Goal: Find specific page/section: Find specific page/section

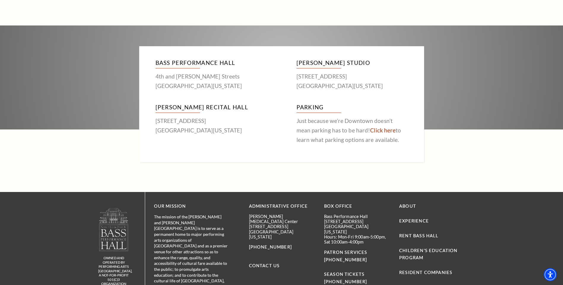
scroll to position [327, 0]
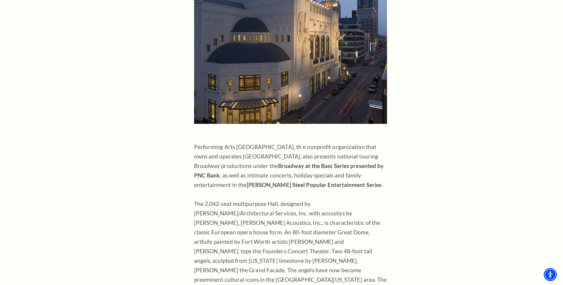
scroll to position [326, 0]
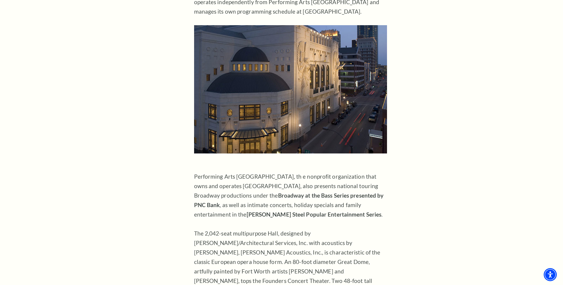
click at [341, 214] on p "Performing Arts Fort Worth, th e nonprofit organization that owns and operates …" at bounding box center [290, 271] width 193 height 199
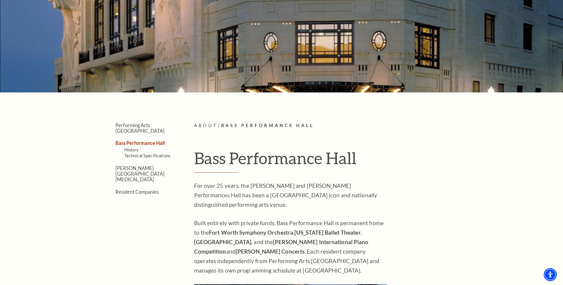
scroll to position [59, 0]
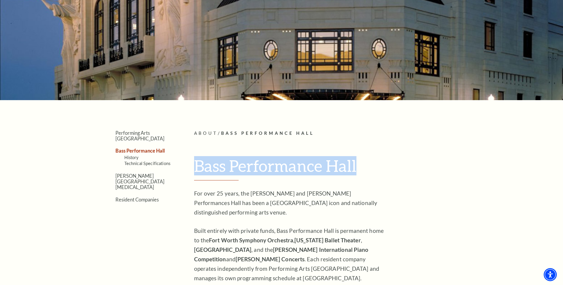
drag, startPoint x: 196, startPoint y: 163, endPoint x: 441, endPoint y: 171, distance: 244.6
click at [441, 171] on h1 "Bass Performance Hall" at bounding box center [329, 168] width 271 height 24
copy h1 "Bass Performance Hall"
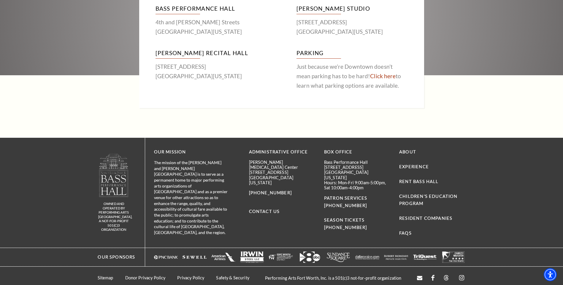
scroll to position [387, 0]
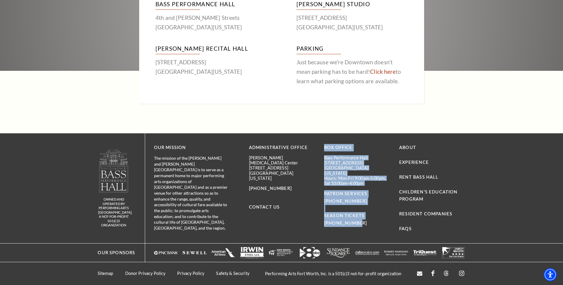
drag, startPoint x: 321, startPoint y: 142, endPoint x: 366, endPoint y: 221, distance: 91.4
click at [366, 221] on div "OUR MISSION The mission of the Nancy Lee and Perry R Bass Performance Hall is t…" at bounding box center [308, 189] width 326 height 110
drag, startPoint x: 366, startPoint y: 221, endPoint x: 345, endPoint y: 168, distance: 57.1
copy div "BOX OFFICE Bass Performance Hall 525 Commerce Street Fort Worth, Texas 76102 Ho…"
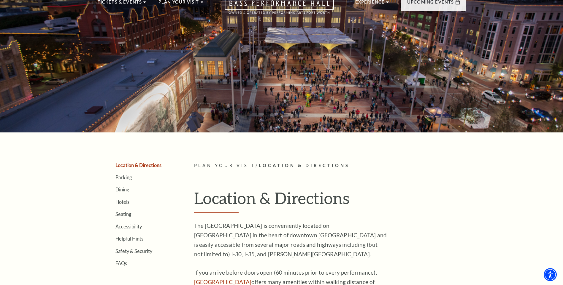
scroll to position [0, 0]
